Goal: Transaction & Acquisition: Register for event/course

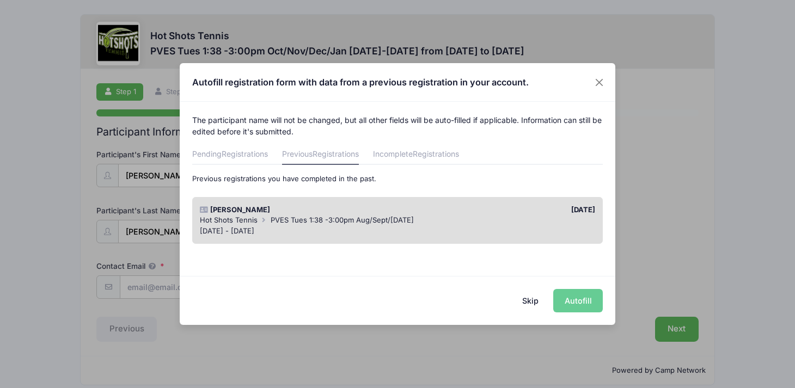
click at [470, 229] on div "Aug 19 - Oct 14, 2025" at bounding box center [398, 231] width 396 height 11
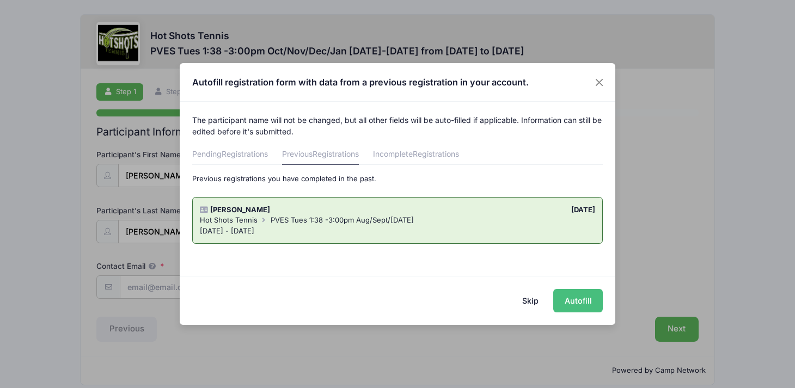
click at [586, 301] on button "Autofill" at bounding box center [578, 300] width 50 height 23
type input "[EMAIL_ADDRESS][DOMAIN_NAME]"
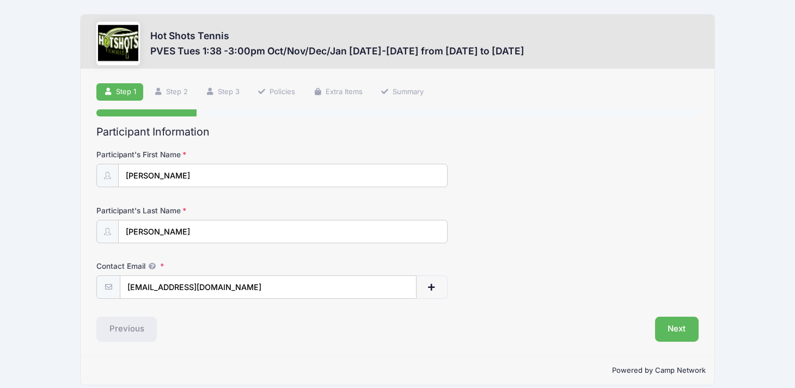
scroll to position [11, 0]
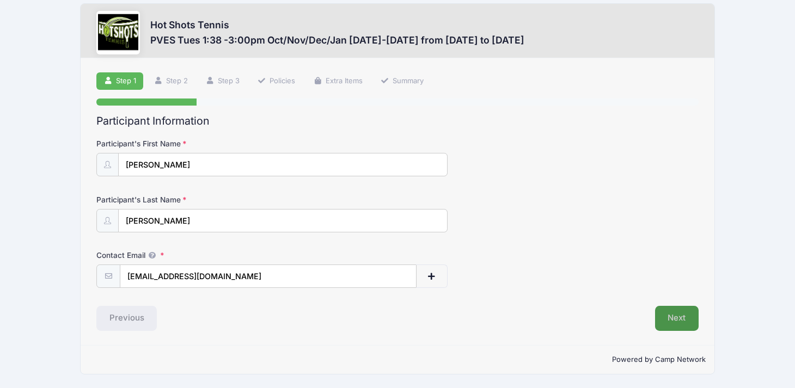
click at [692, 314] on button "Next" at bounding box center [677, 318] width 44 height 25
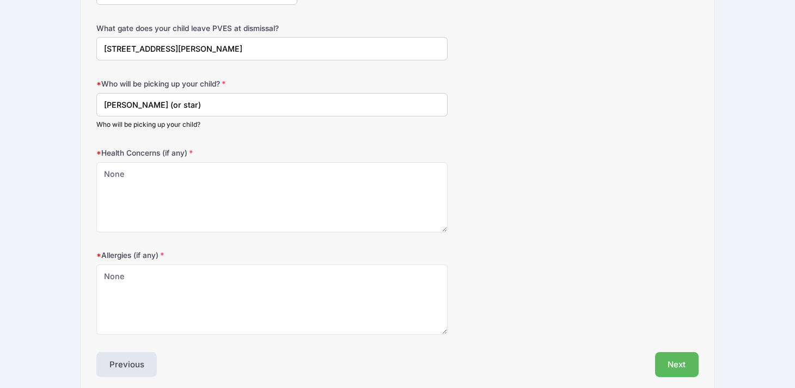
scroll to position [407, 0]
click at [200, 101] on input "Samantha Barshay (or star)" at bounding box center [271, 103] width 351 height 23
type input "Samantha Barshay (or elop)"
click at [288, 135] on form "Date of Birth 09/28/2018 Address 12975 Agustin Place, Apt 117 City Playa Vista …" at bounding box center [397, 37] width 602 height 591
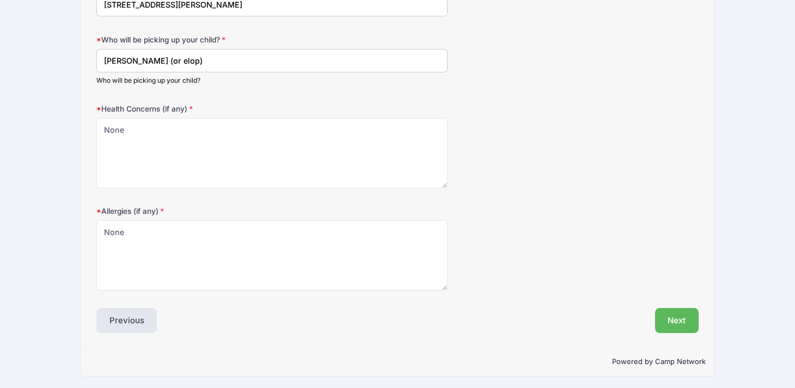
scroll to position [452, 0]
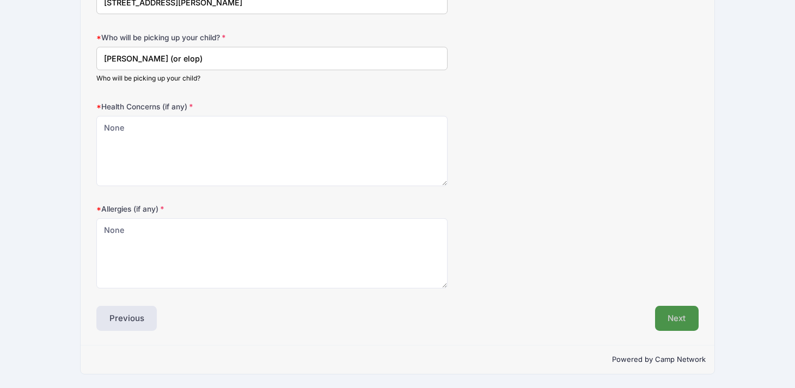
click at [693, 314] on button "Next" at bounding box center [677, 318] width 44 height 25
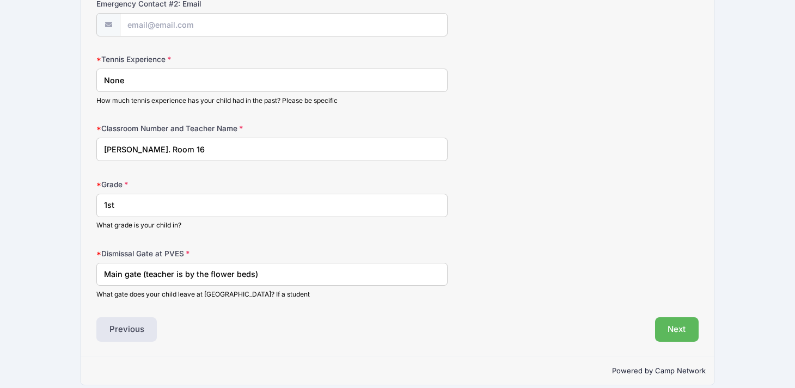
scroll to position [608, 0]
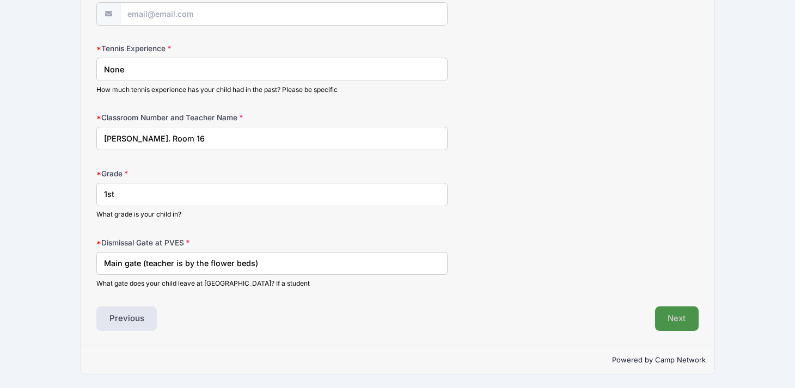
click at [671, 314] on button "Next" at bounding box center [677, 319] width 44 height 25
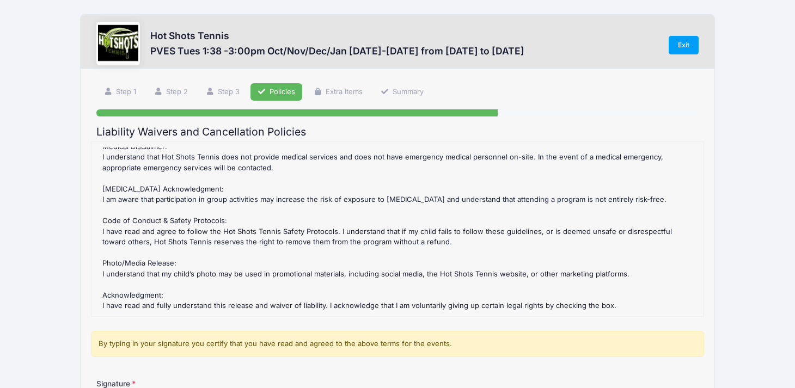
scroll to position [142, 0]
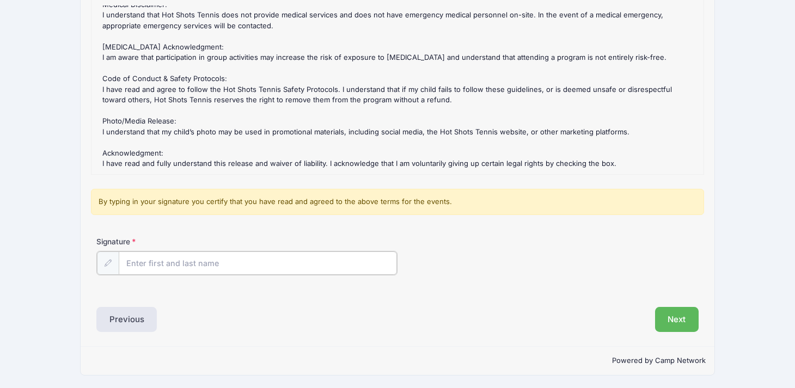
click at [233, 269] on input "Signature" at bounding box center [258, 263] width 278 height 23
type input "samantha barshay"
click at [322, 311] on div "Previous" at bounding box center [244, 318] width 307 height 25
click at [669, 320] on button "Next" at bounding box center [677, 318] width 44 height 25
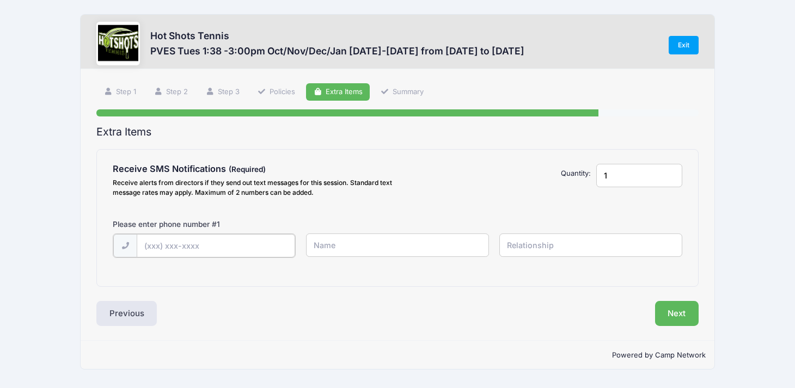
click at [243, 246] on input "text" at bounding box center [216, 245] width 158 height 23
type input "(310) 497-9112"
click at [671, 313] on button "Next" at bounding box center [677, 312] width 44 height 25
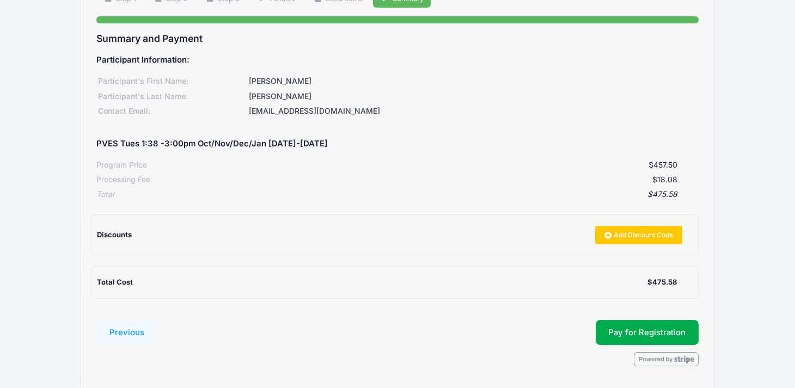
scroll to position [106, 0]
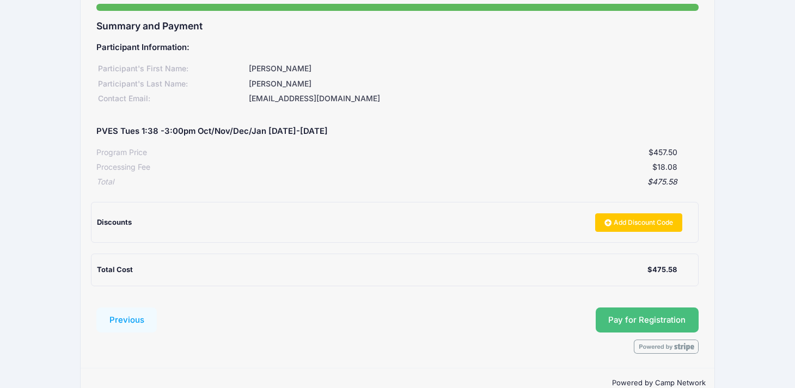
click at [615, 313] on button "Pay for Registration" at bounding box center [648, 320] width 104 height 25
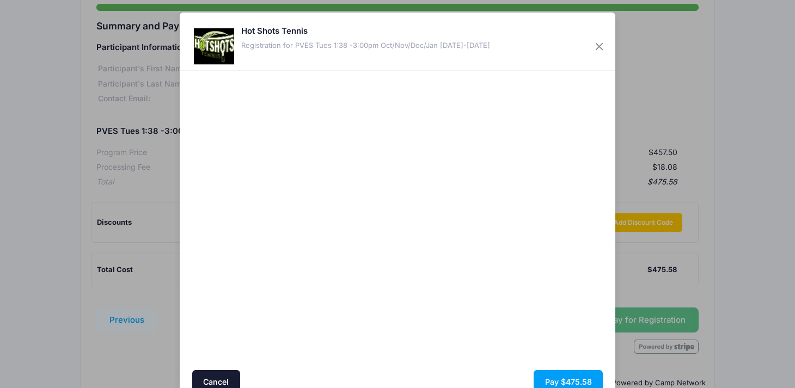
scroll to position [10, 0]
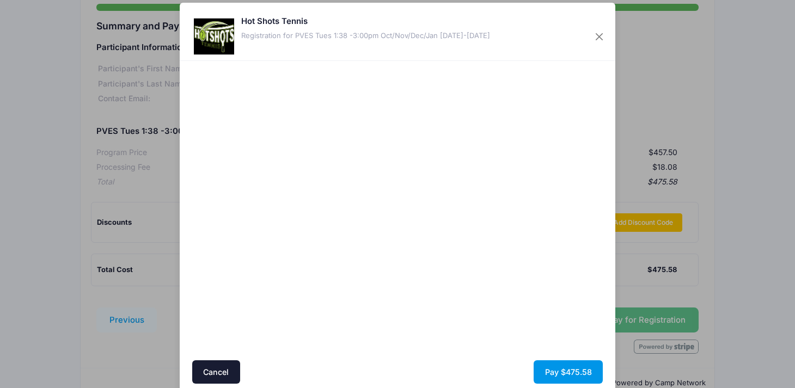
click at [564, 373] on button "Pay $475.58" at bounding box center [568, 372] width 69 height 23
